Goal: Information Seeking & Learning: Learn about a topic

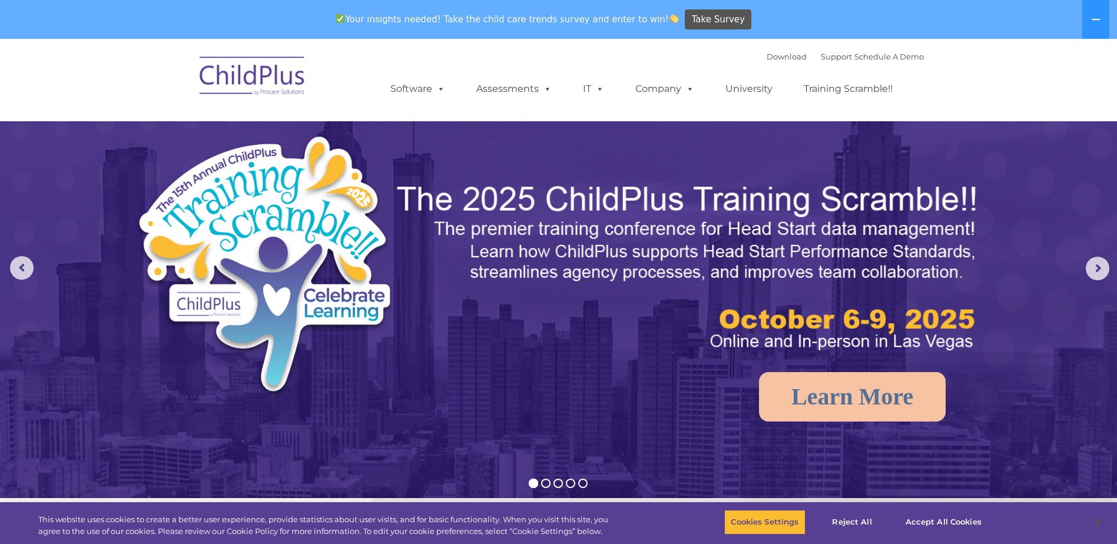
select select "MEDIUM"
click at [1097, 274] on rs-arrow at bounding box center [1098, 269] width 24 height 24
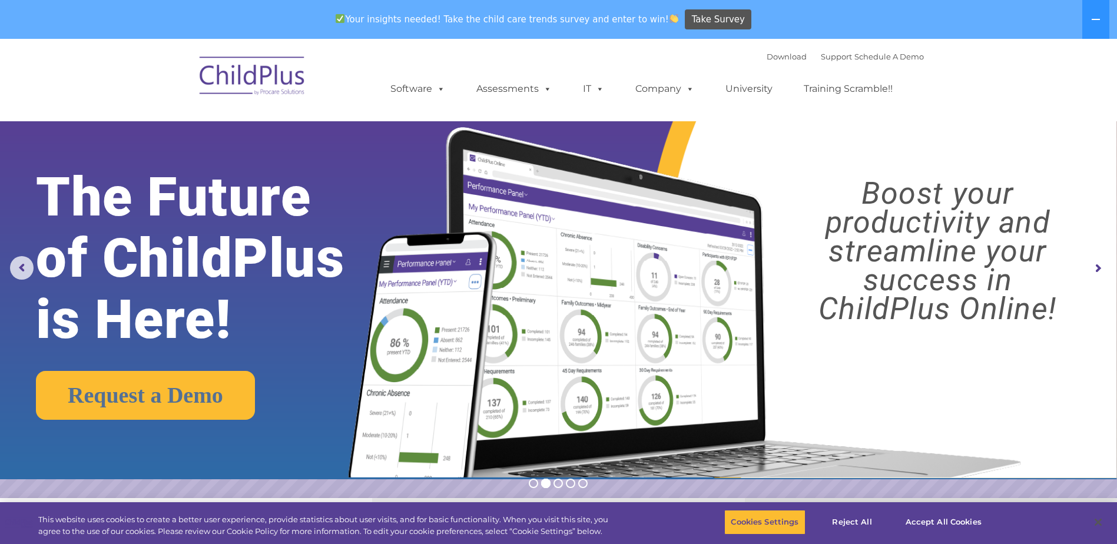
click at [1099, 272] on rs-arrow at bounding box center [1098, 269] width 24 height 24
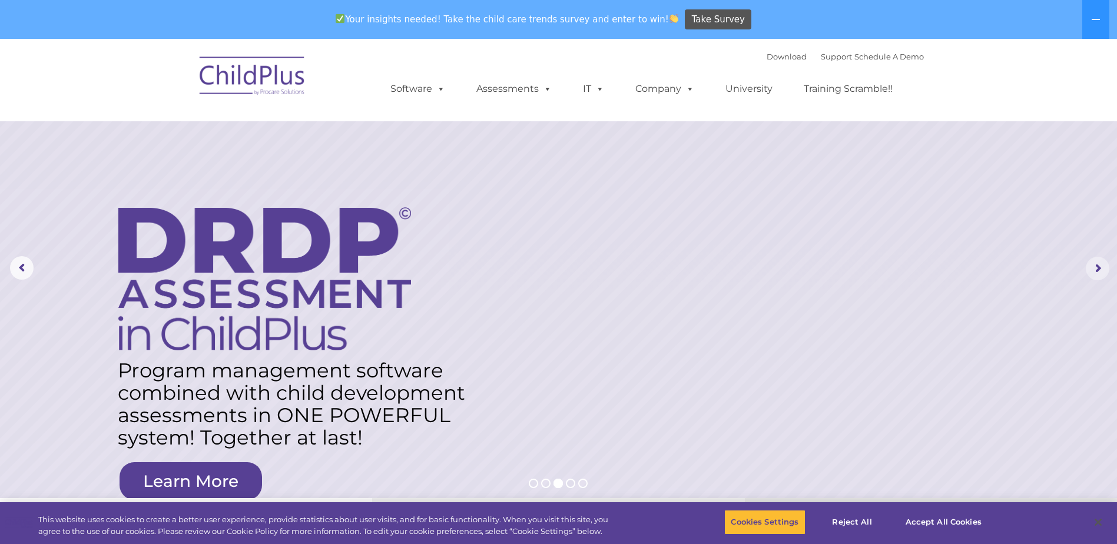
click at [1099, 272] on rs-arrow at bounding box center [1098, 269] width 24 height 24
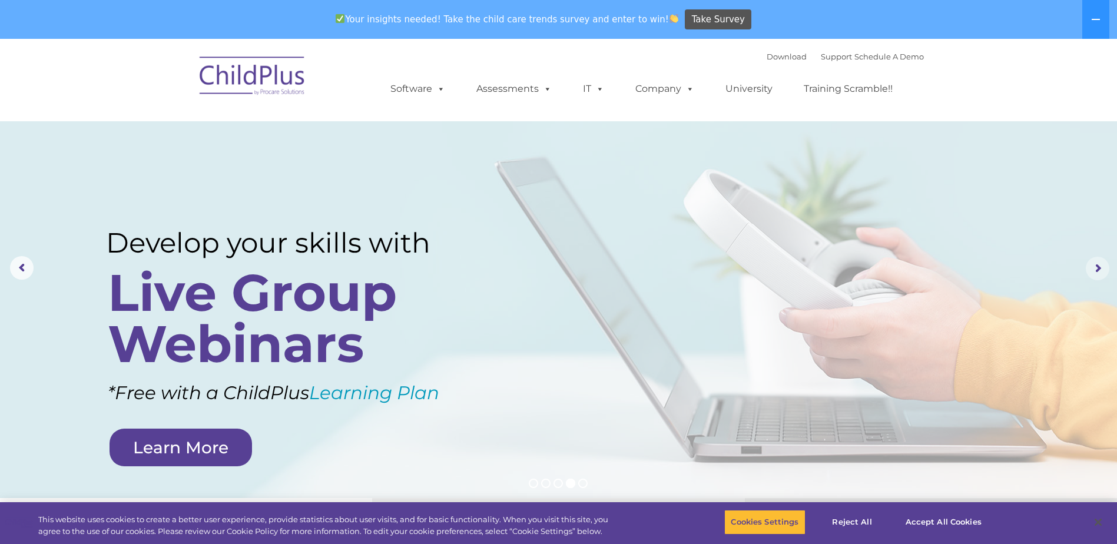
click at [1099, 272] on rs-arrow at bounding box center [1098, 269] width 24 height 24
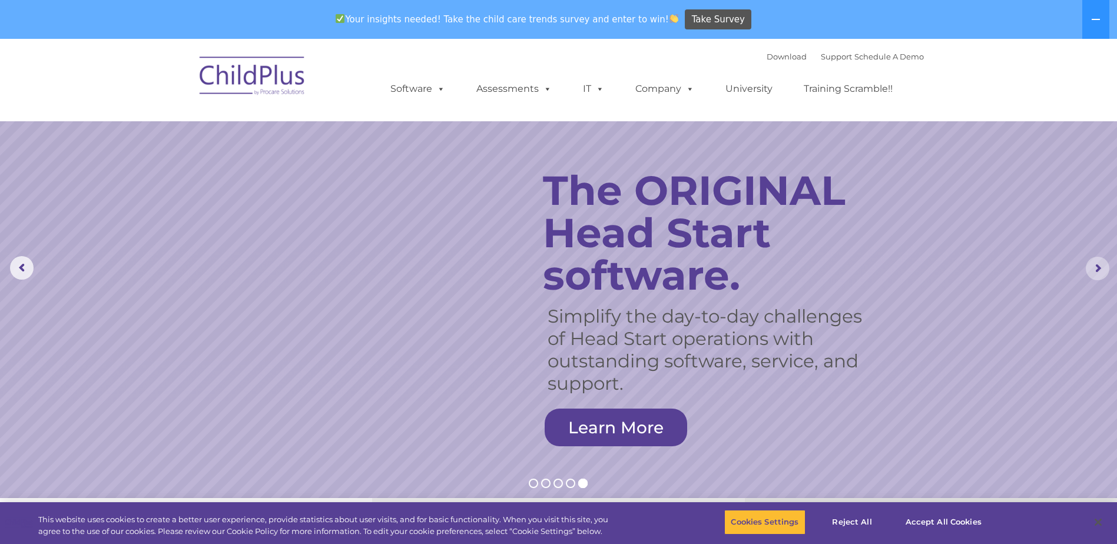
click at [1099, 272] on rs-arrow at bounding box center [1098, 269] width 24 height 24
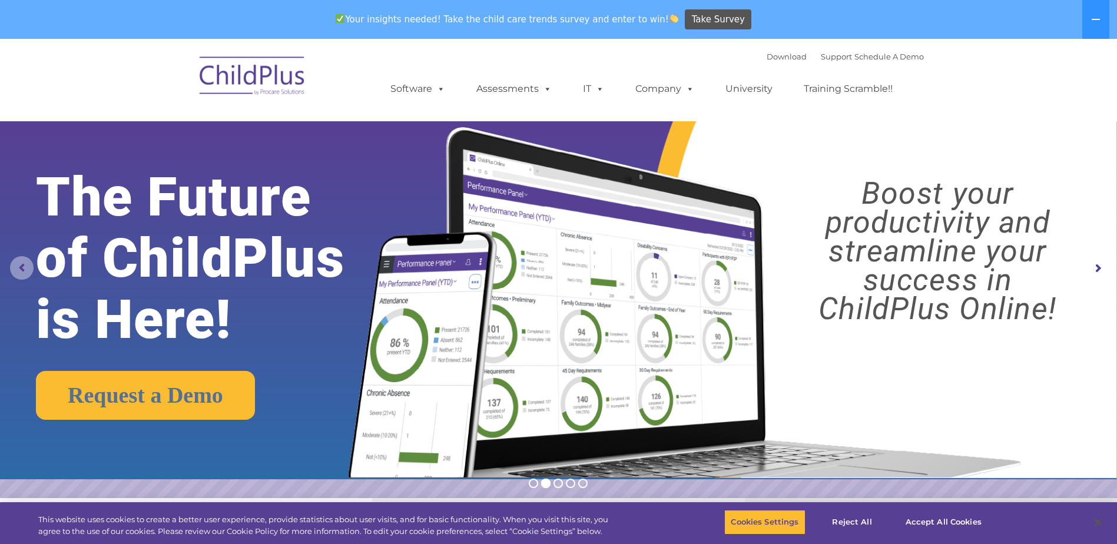
click at [19, 270] on rs-arrow at bounding box center [22, 268] width 24 height 24
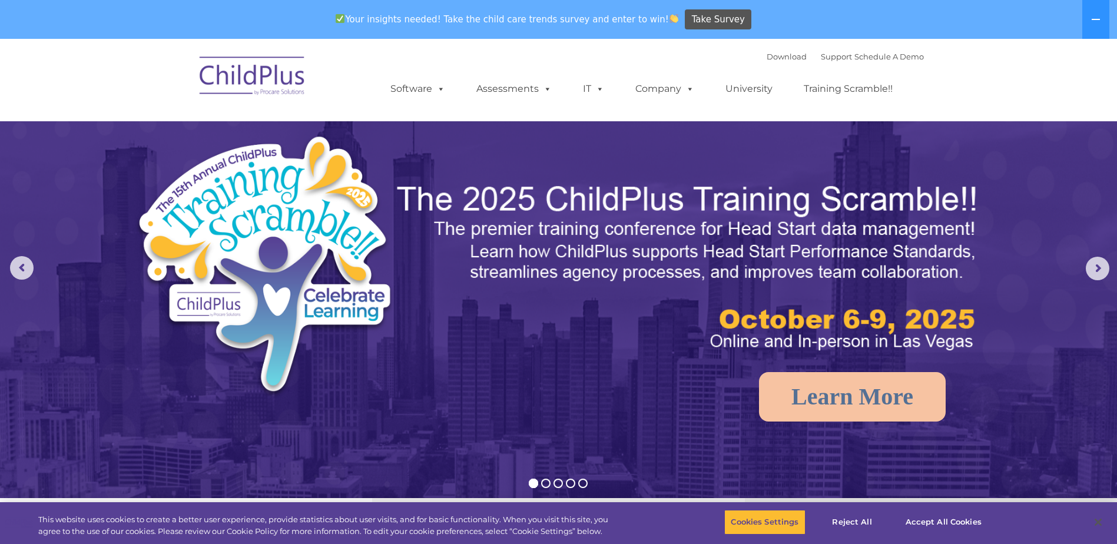
select select "MEDIUM"
